Goal: Navigation & Orientation: Go to known website

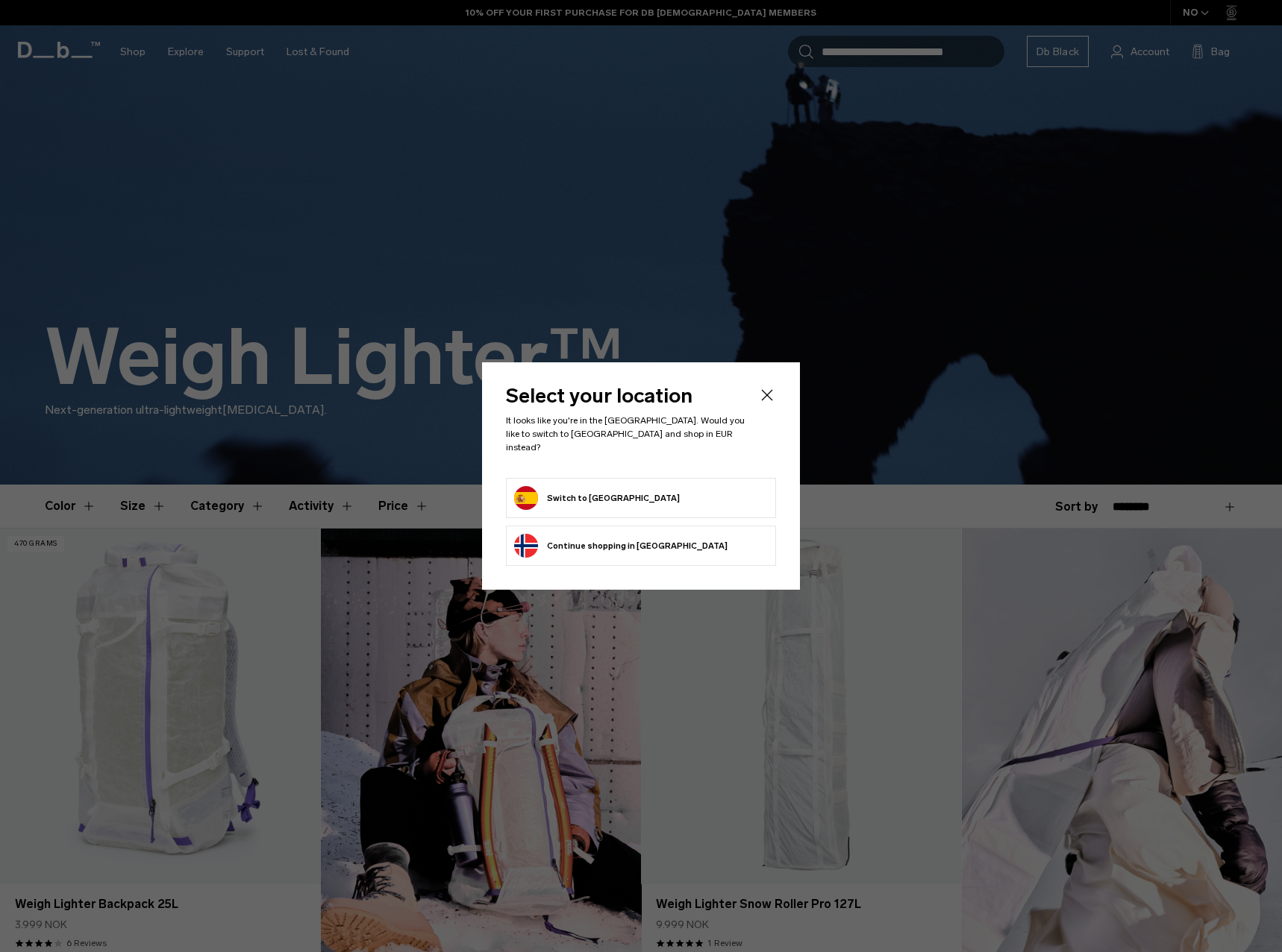
click at [644, 494] on form "Switch to [GEOGRAPHIC_DATA]" at bounding box center [641, 498] width 254 height 24
click at [571, 491] on button "Switch to [GEOGRAPHIC_DATA]" at bounding box center [596, 498] width 165 height 24
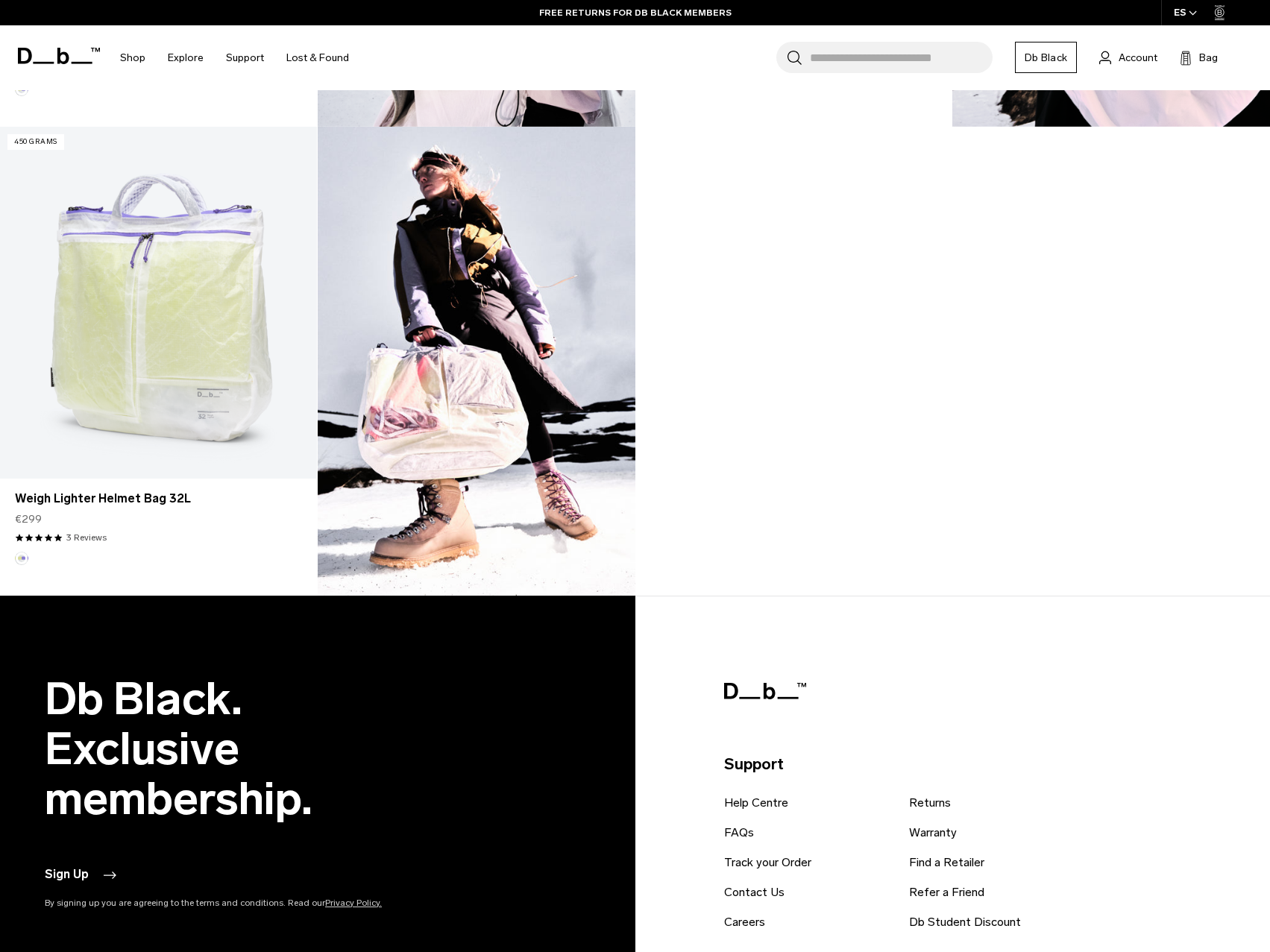
scroll to position [1342, 0]
